Goal: Information Seeking & Learning: Learn about a topic

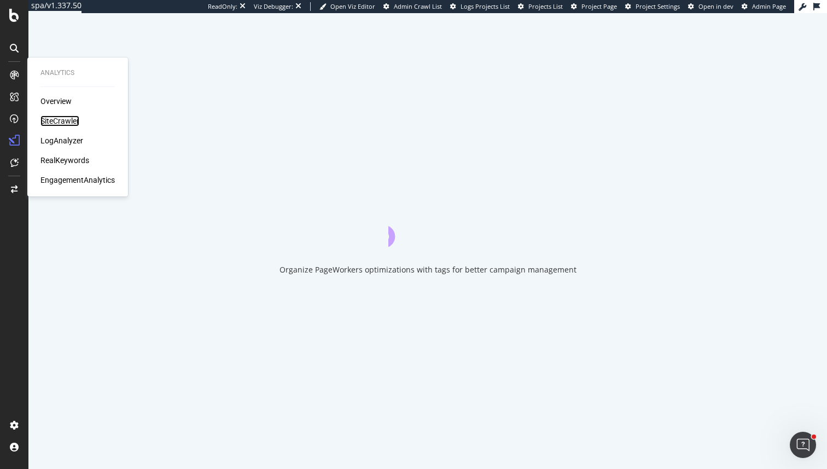
click at [68, 118] on div "SiteCrawler" at bounding box center [59, 120] width 39 height 11
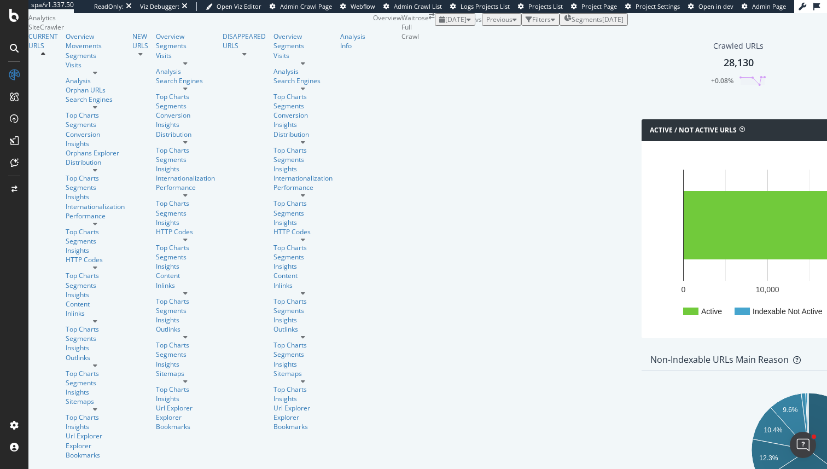
click at [439, 24] on div "[DATE]" at bounding box center [455, 19] width 32 height 9
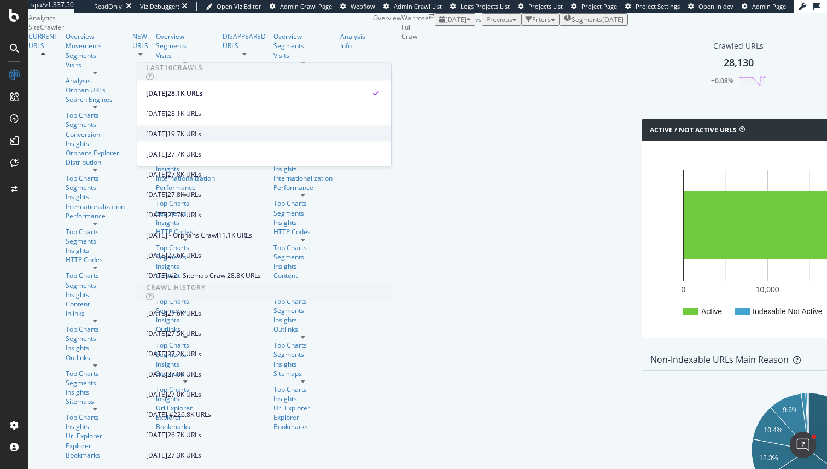
click at [167, 136] on div "[DATE]" at bounding box center [156, 134] width 21 height 10
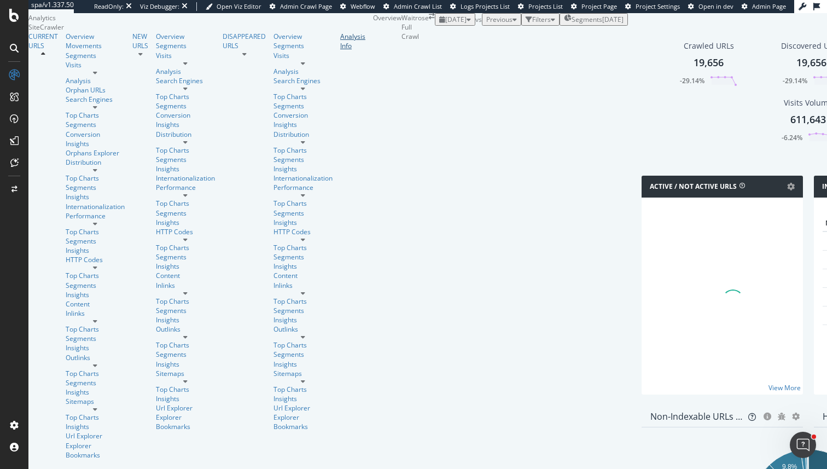
click at [340, 50] on link "Analysis Info" at bounding box center [352, 41] width 25 height 19
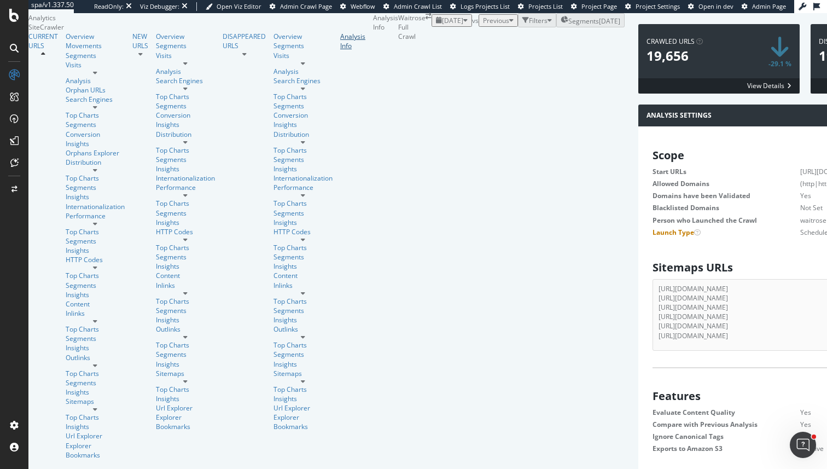
scroll to position [1680, 0]
click at [15, 16] on icon at bounding box center [14, 15] width 10 height 13
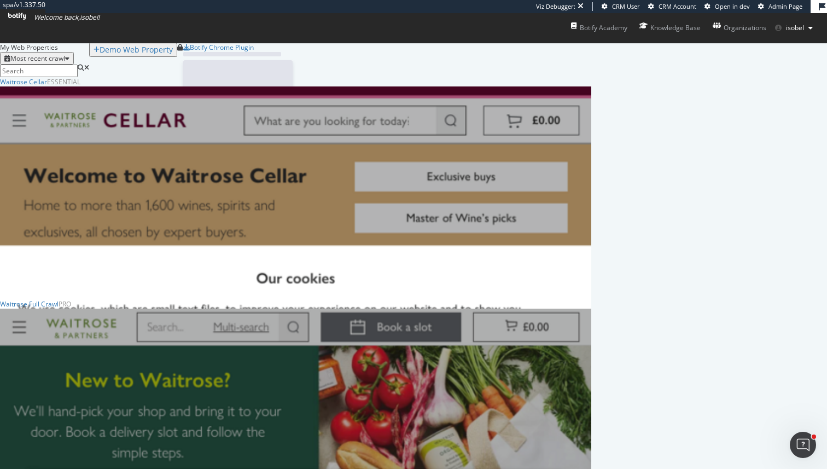
scroll to position [479, 591]
click at [59, 308] on div "Waitrose Full Crawl" at bounding box center [29, 303] width 59 height 9
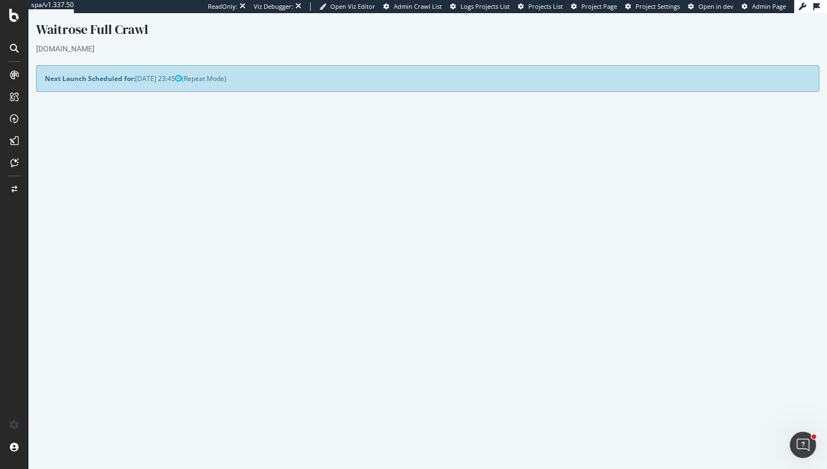
scroll to position [5, 0]
click at [306, 426] on link "Report" at bounding box center [293, 424] width 25 height 9
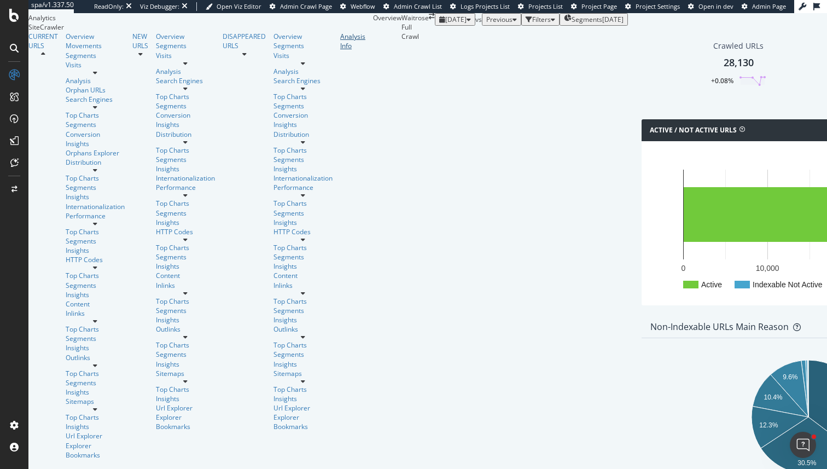
click at [340, 50] on div "Analysis Info" at bounding box center [352, 41] width 25 height 19
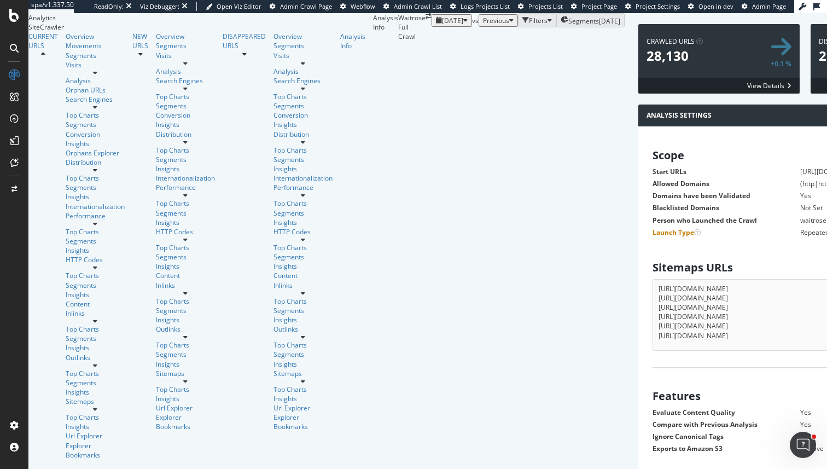
click at [12, 86] on div at bounding box center [14, 77] width 26 height 22
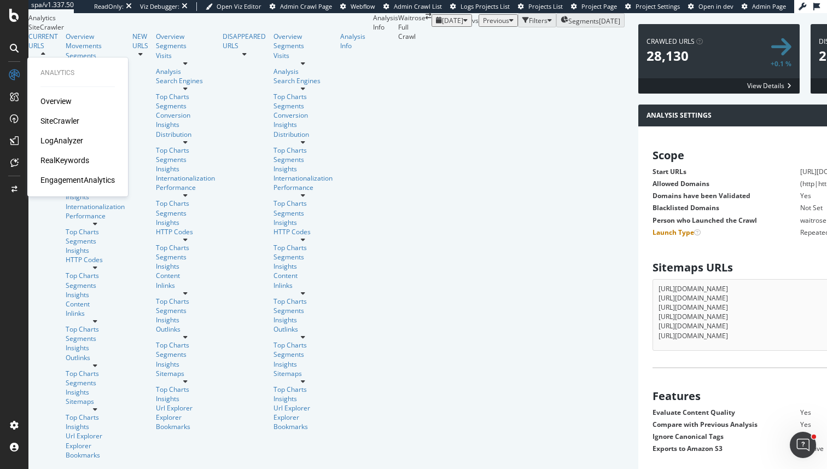
click at [62, 113] on div "Overview SiteCrawler LogAnalyzer RealKeywords EngagementAnalytics" at bounding box center [77, 141] width 74 height 90
click at [68, 115] on div "SiteCrawler" at bounding box center [59, 120] width 39 height 11
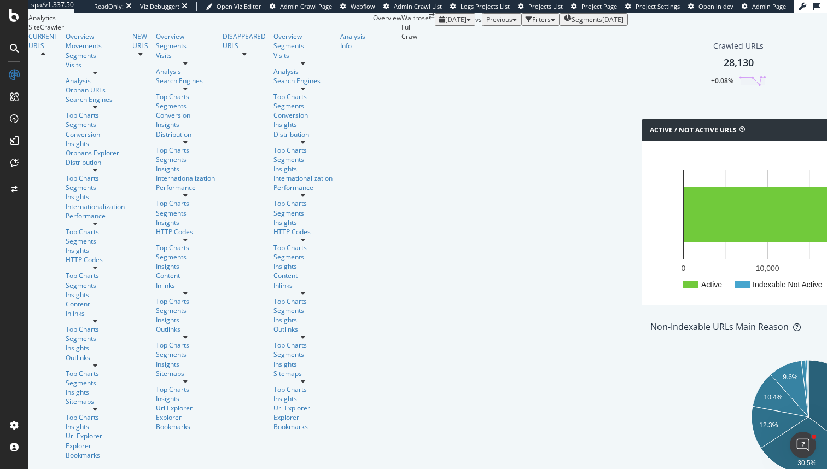
click at [551, 23] on div "button" at bounding box center [553, 19] width 4 height 7
click at [445, 37] on div "Add Filter" at bounding box center [459, 31] width 29 height 9
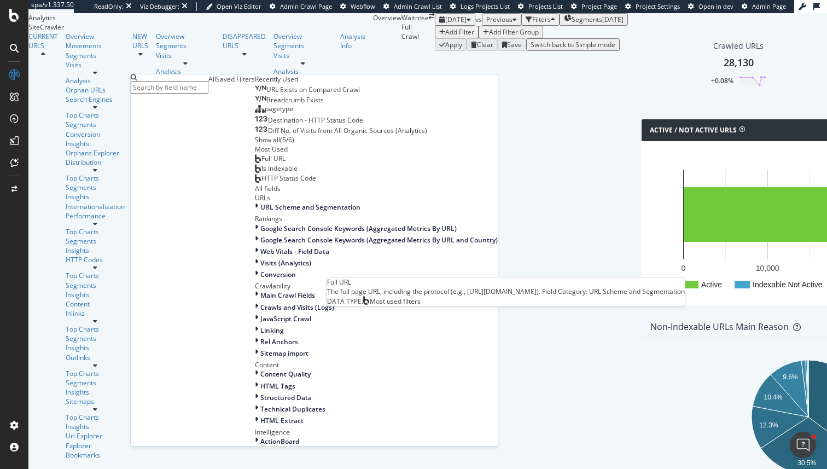
click at [255, 163] on div "Full URL" at bounding box center [270, 158] width 31 height 9
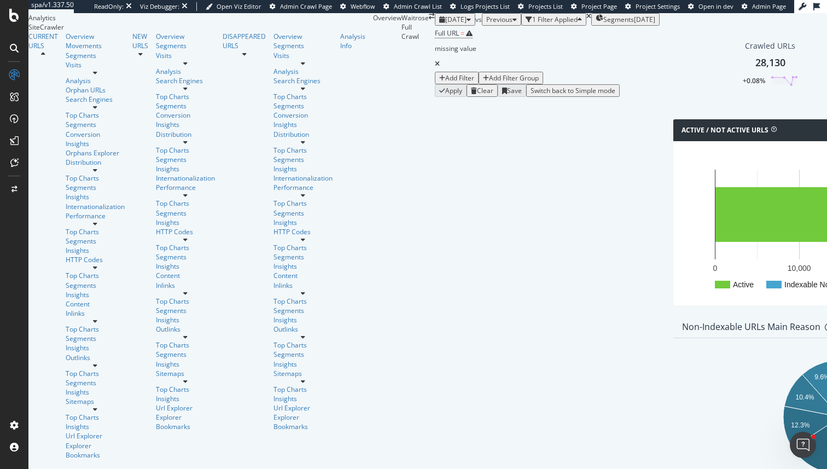
click at [435, 84] on div "Full URL = missing value Add Filter Add Filter Group" at bounding box center [547, 55] width 225 height 59
click at [435, 38] on span "Full URL" at bounding box center [447, 32] width 24 height 9
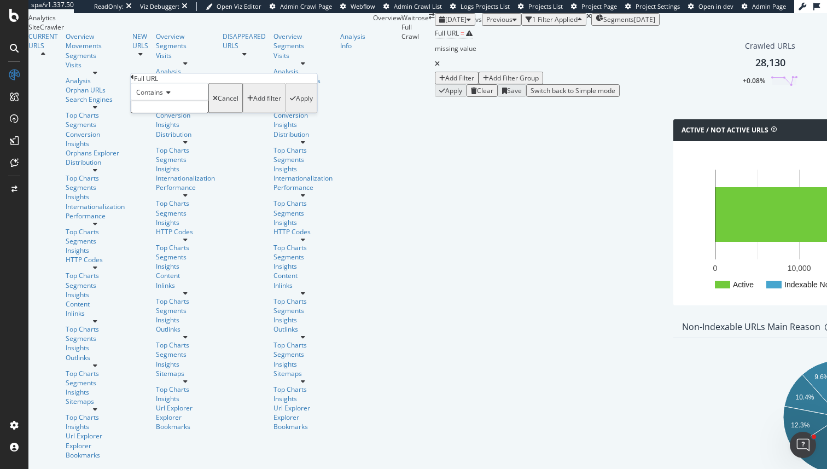
click at [154, 113] on input "text" at bounding box center [170, 107] width 78 height 13
paste input "/ecom/shopping-lists"
type input "/ecom/shopping-lists"
click at [296, 106] on div "Apply" at bounding box center [304, 101] width 17 height 9
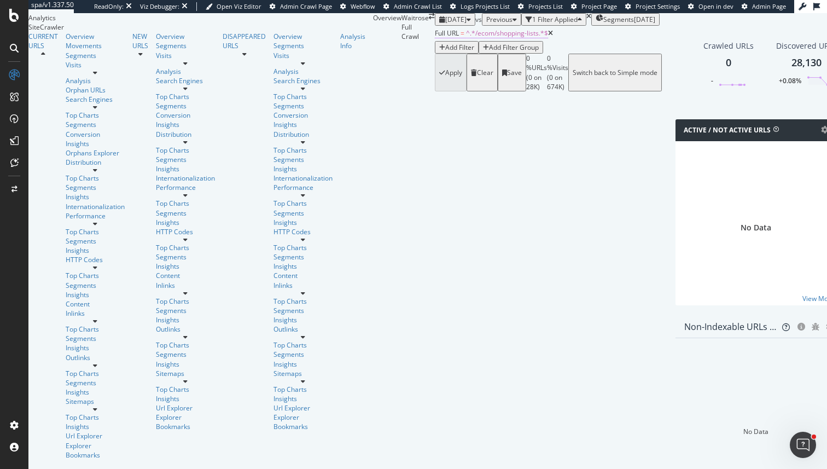
click at [466, 38] on span "^.*/ecom/shopping-lists.*$" at bounding box center [507, 32] width 82 height 9
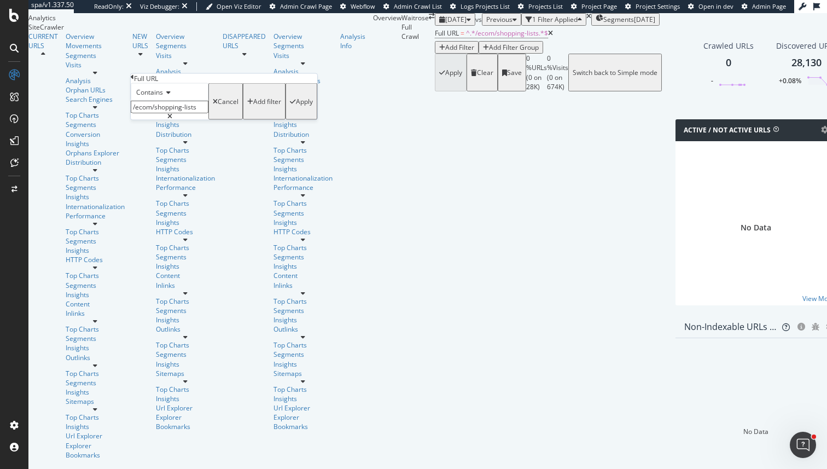
click at [489, 52] on div "Add Filter Group" at bounding box center [514, 47] width 50 height 9
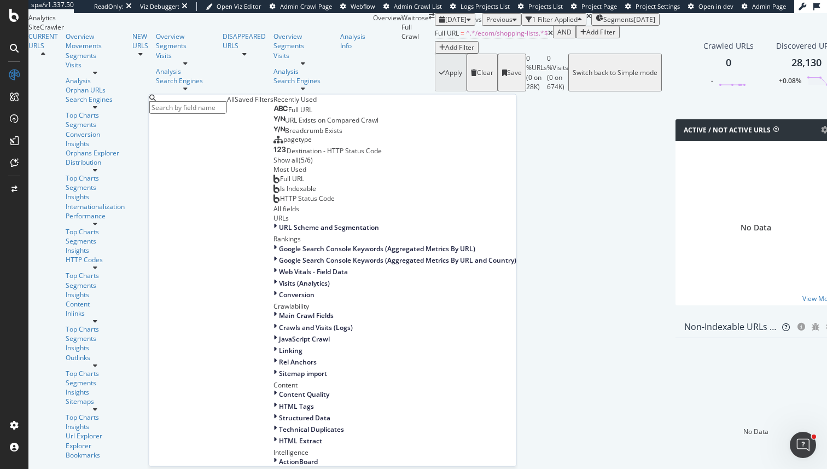
click at [445, 52] on div "Add Filter" at bounding box center [459, 47] width 29 height 9
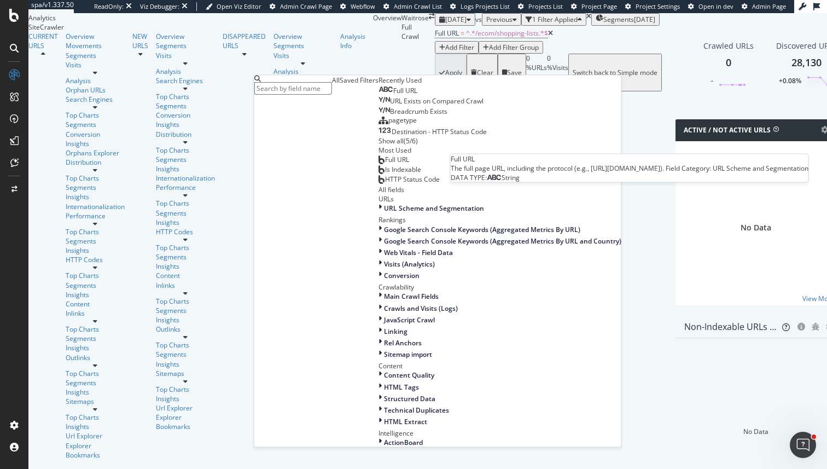
click at [393, 95] on span "Full URL" at bounding box center [405, 90] width 24 height 9
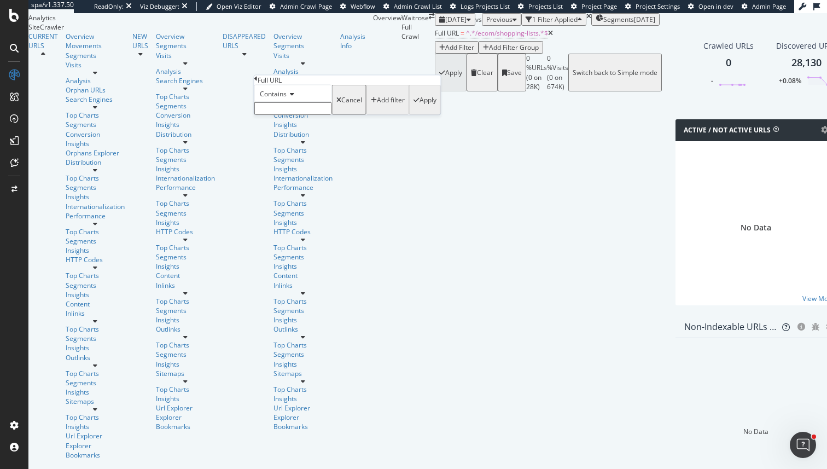
click at [305, 115] on input "text" at bounding box center [293, 108] width 78 height 13
paste input "[URL][DOMAIN_NAME]"
click at [302, 115] on input "[URL][DOMAIN_NAME]" at bounding box center [293, 108] width 78 height 13
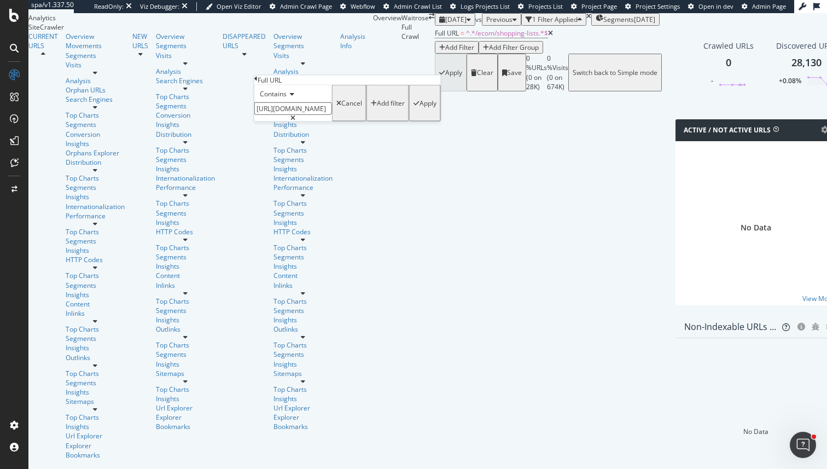
paste input "/ecom/bought-in-store"
type input "/ecom/bought-in-store"
click at [363, 121] on div "Contains /ecom/bought-in-store Cancel Add filter Apply" at bounding box center [347, 103] width 187 height 37
click at [413, 120] on div "Apply" at bounding box center [424, 102] width 23 height 33
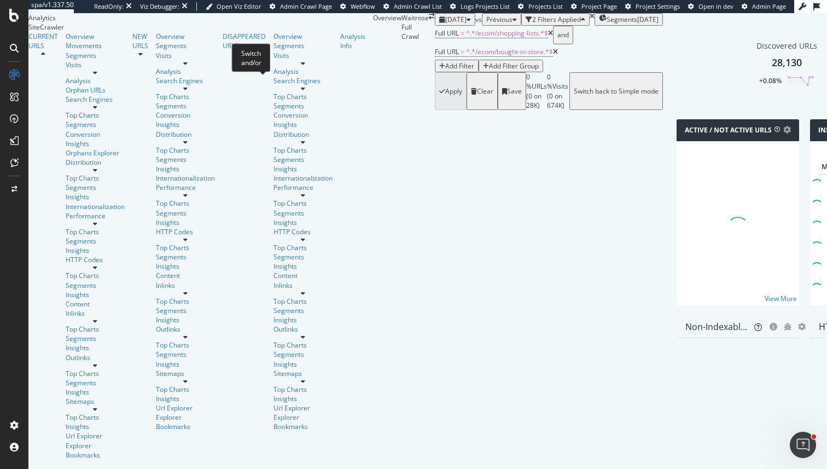
click at [553, 44] on button "and" at bounding box center [563, 35] width 20 height 19
